Goal: Check status

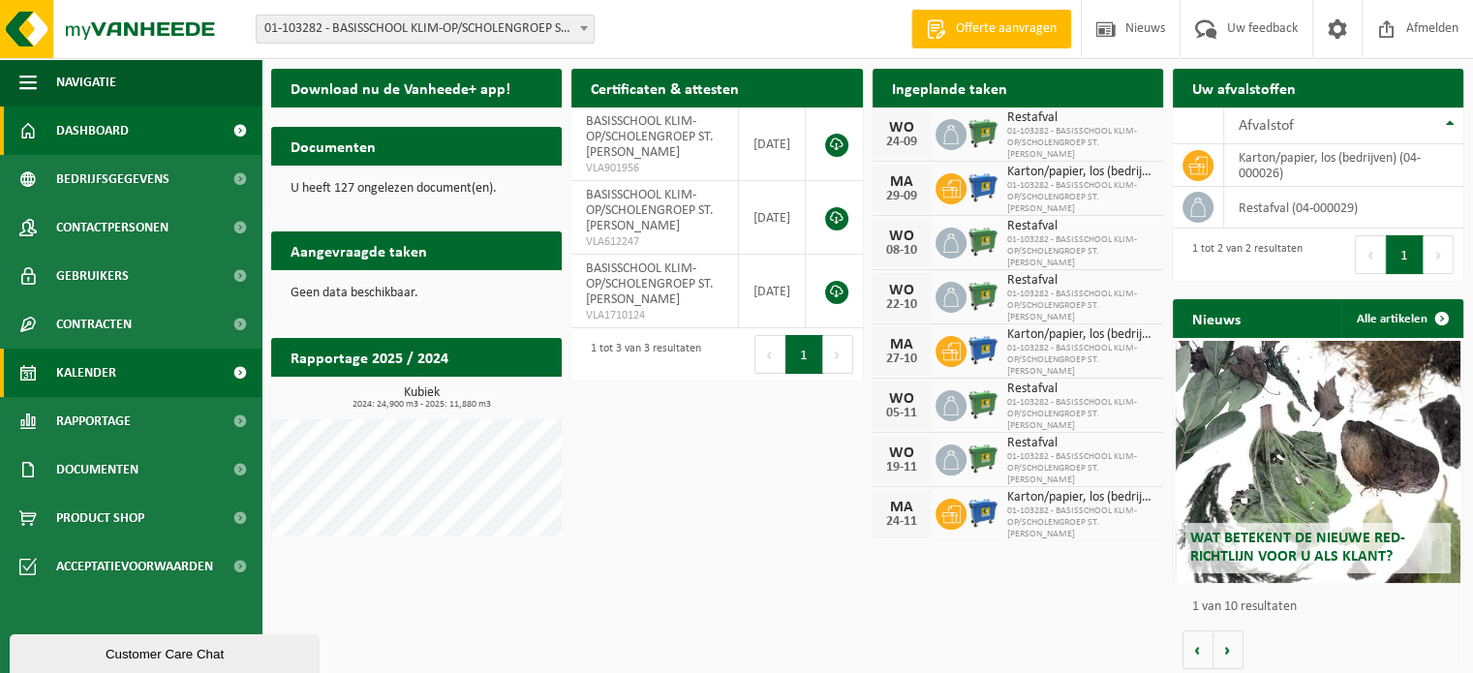
click at [116, 366] on link "Kalender" at bounding box center [130, 373] width 261 height 48
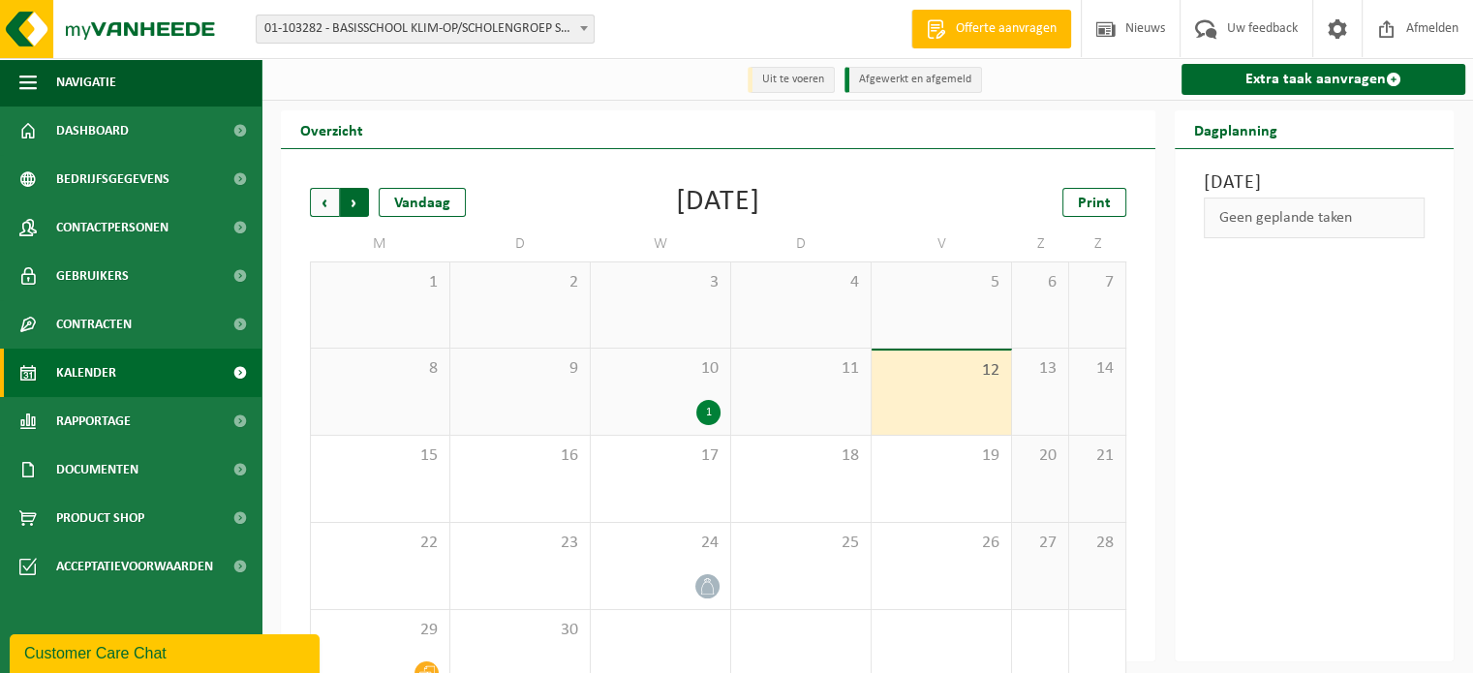
click at [333, 212] on span "Vorige" at bounding box center [324, 202] width 29 height 29
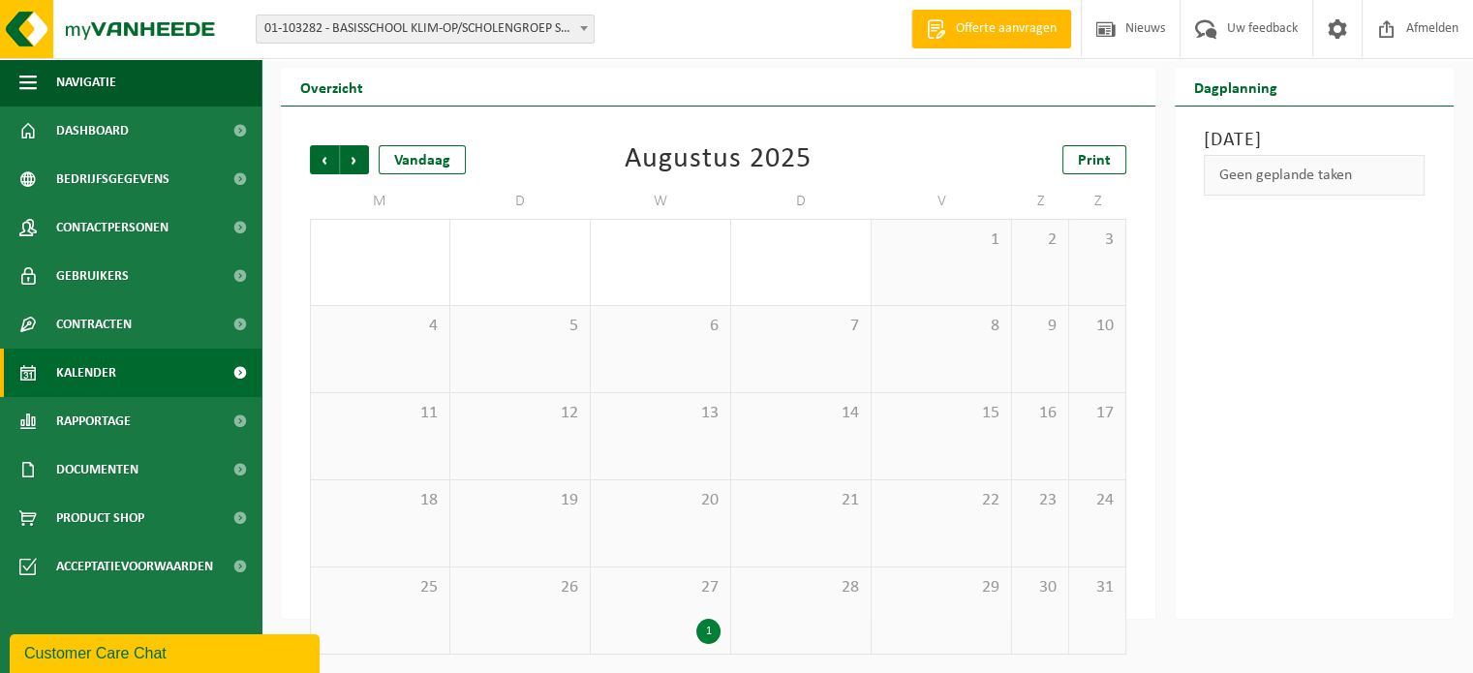
scroll to position [45, 0]
click at [714, 637] on div "1" at bounding box center [708, 630] width 24 height 25
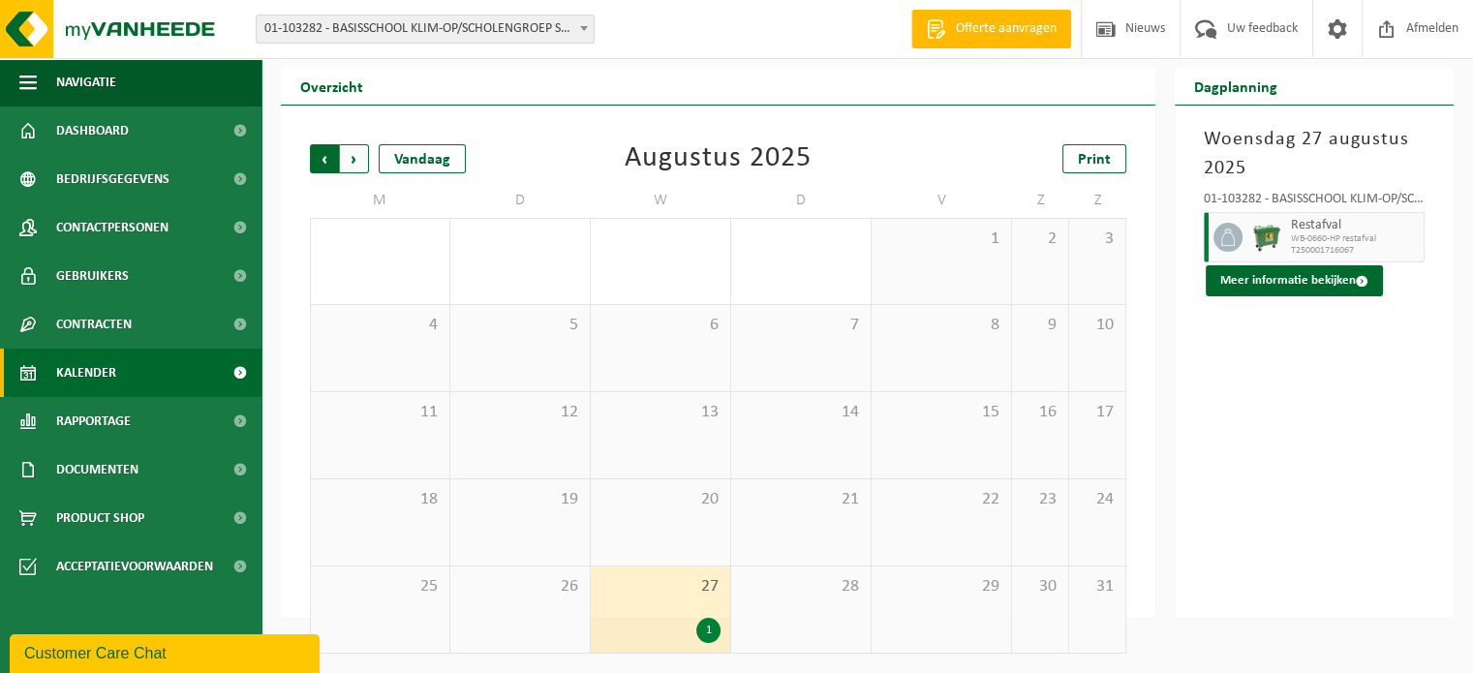
click at [356, 164] on span "Volgende" at bounding box center [354, 158] width 29 height 29
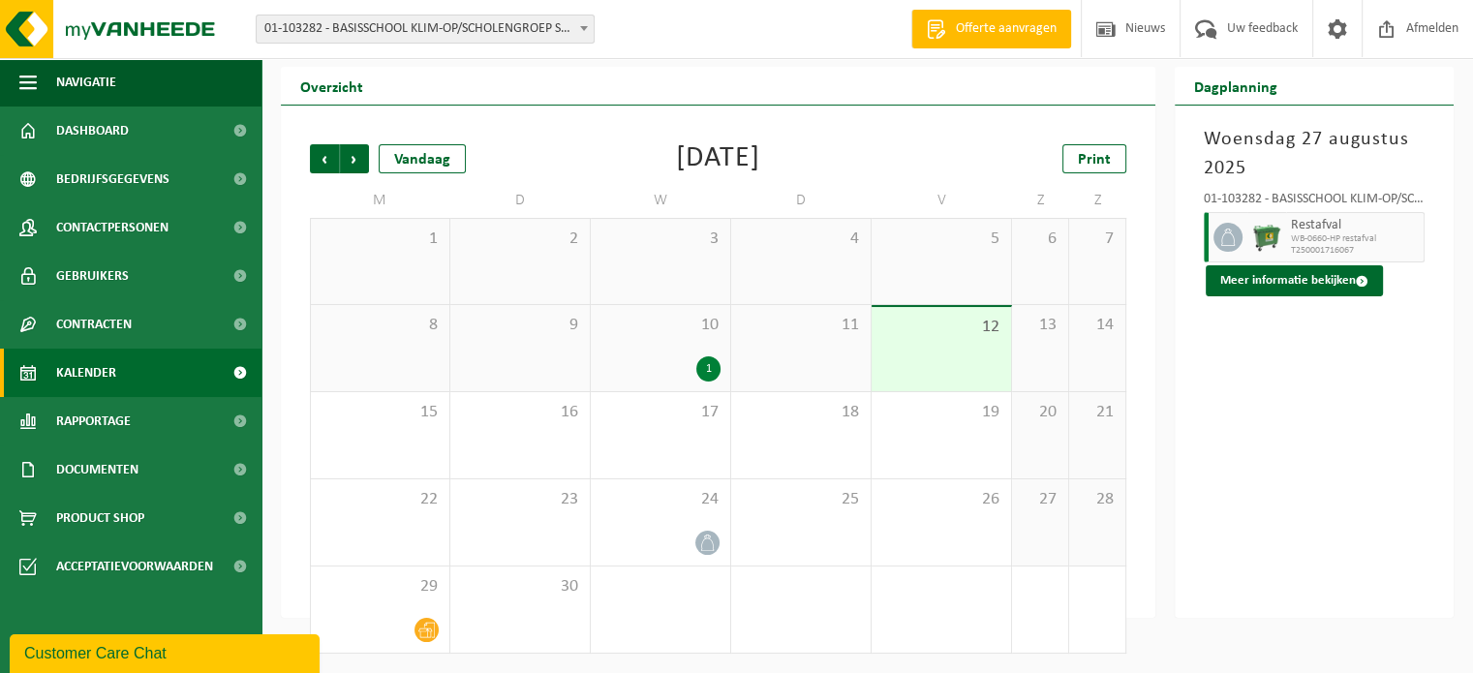
click at [684, 359] on div "1" at bounding box center [660, 368] width 120 height 25
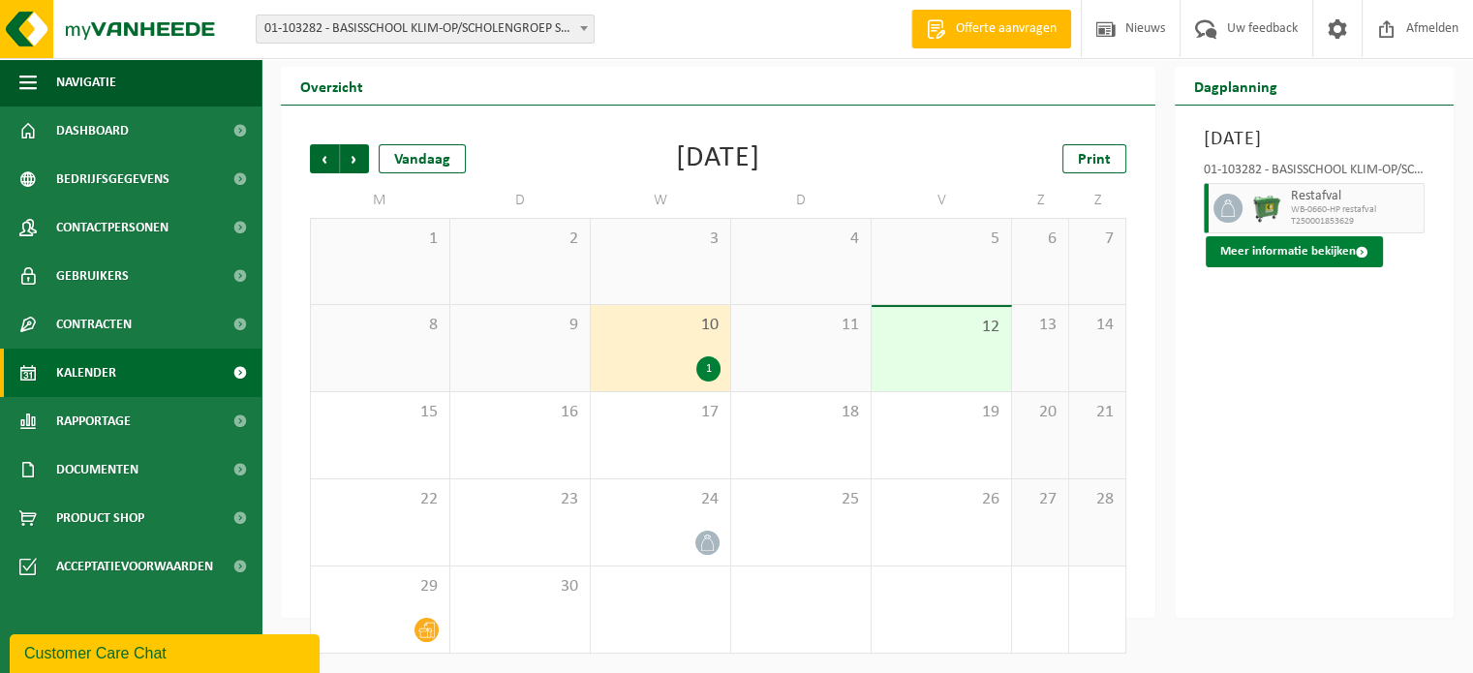
click at [1267, 267] on button "Meer informatie bekijken" at bounding box center [1294, 251] width 177 height 31
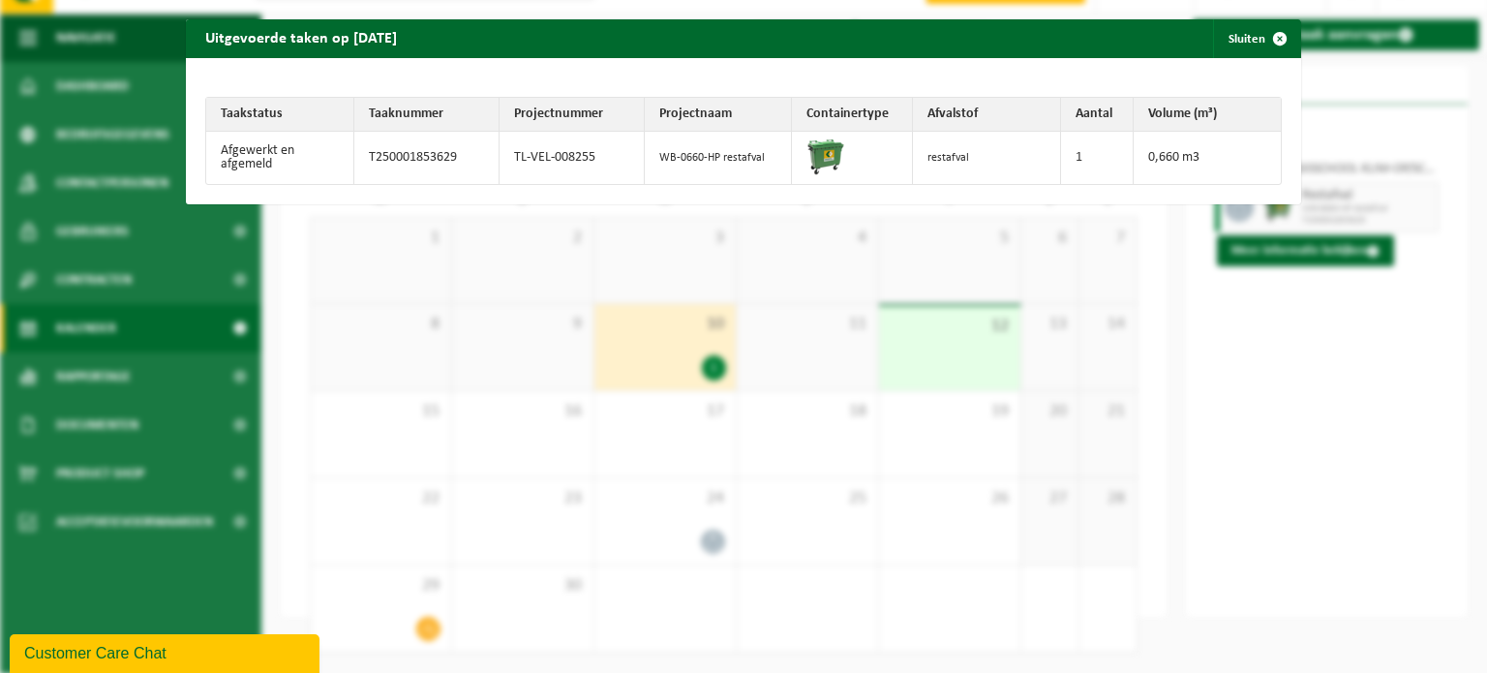
click at [1204, 473] on div "Uitgevoerde taken op [DATE] Sluiten Taakstatus Taaknummer Projectnummer Project…" at bounding box center [743, 336] width 1487 height 673
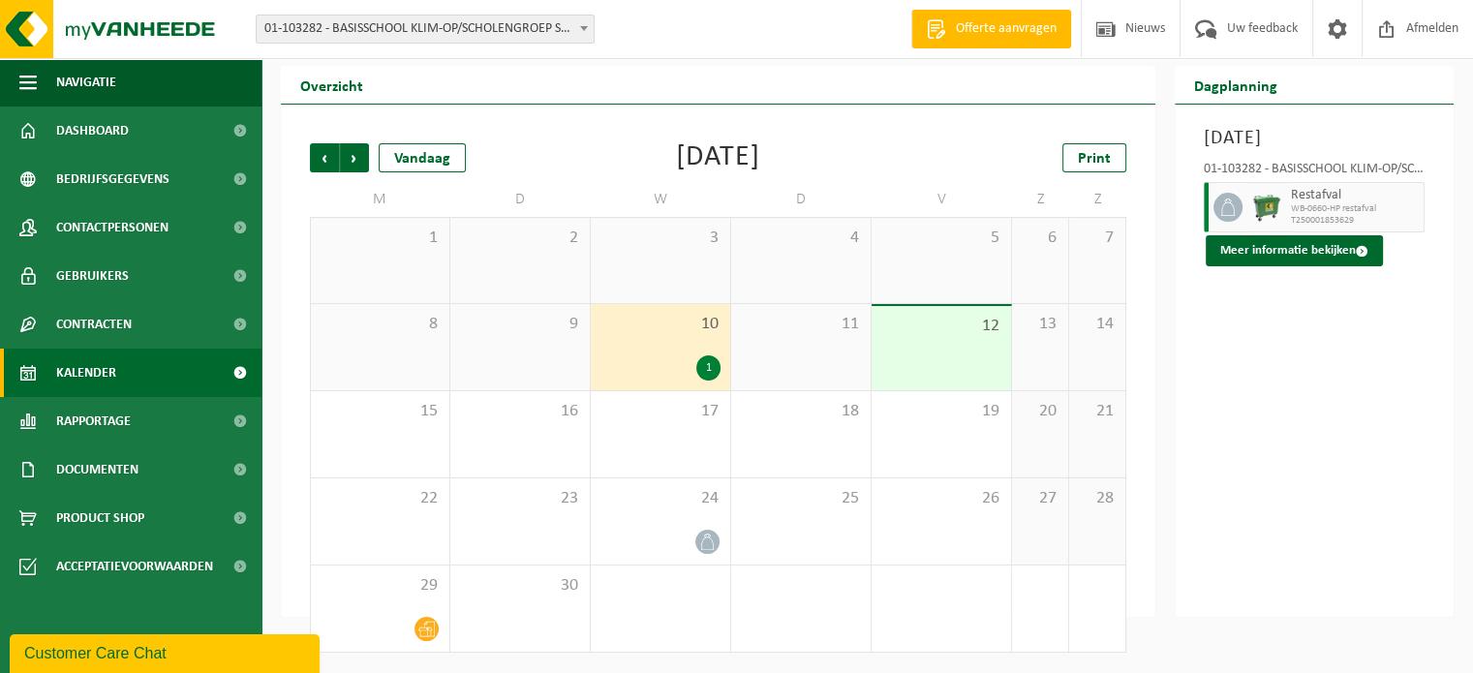
scroll to position [46, 0]
click at [1430, 36] on span "Afmelden" at bounding box center [1432, 28] width 62 height 57
